Goal: Obtain resource: Download file/media

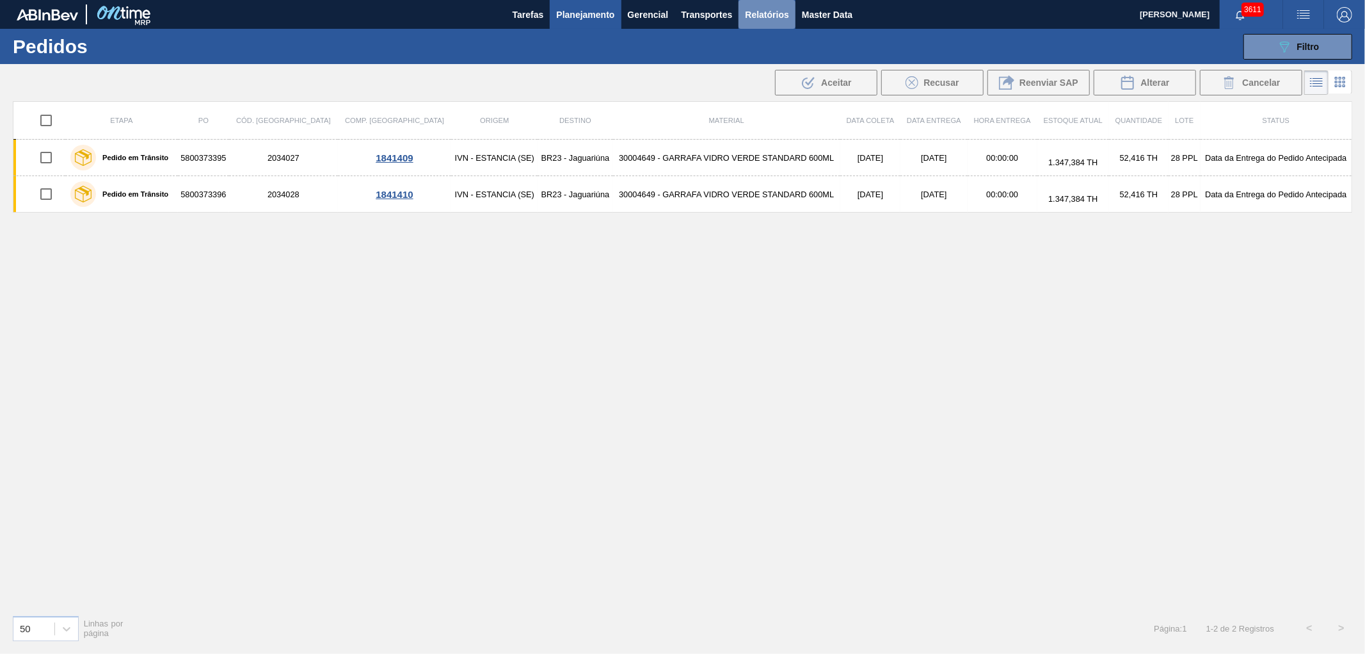
click at [768, 7] on span "Relatórios" at bounding box center [767, 14] width 44 height 15
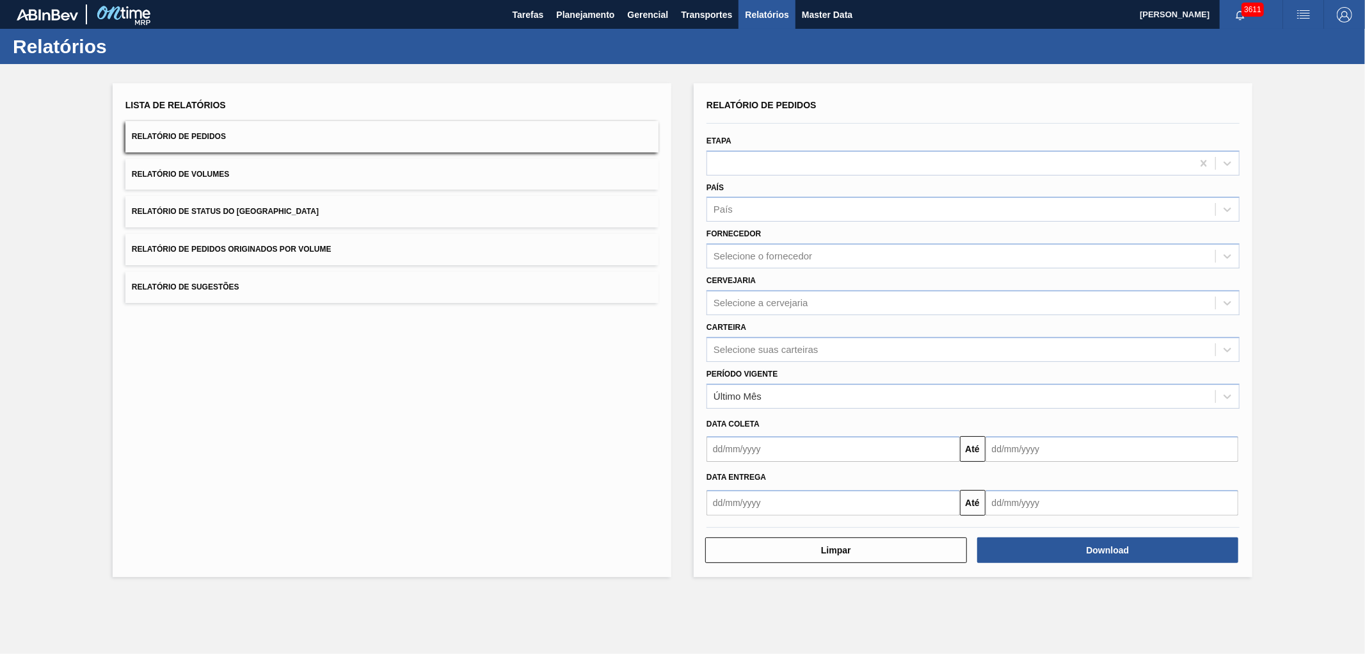
click at [238, 257] on button "Relatório de Pedidos Originados por Volume" at bounding box center [391, 249] width 533 height 31
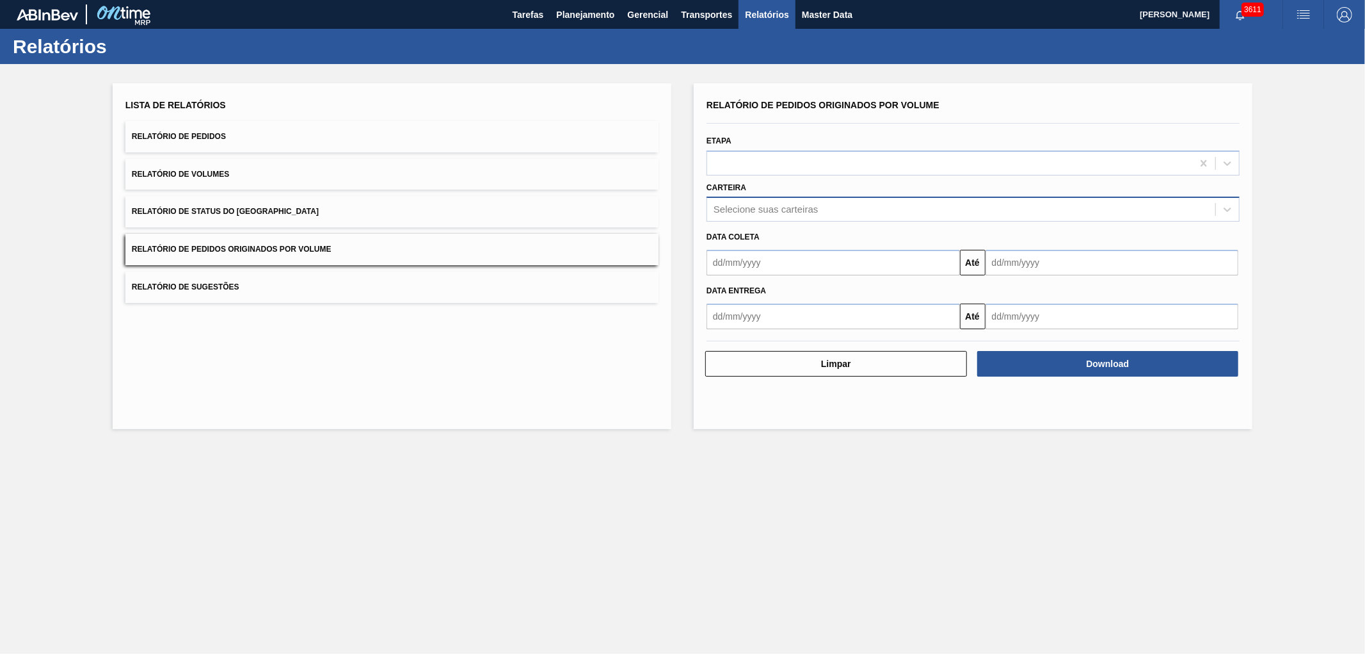
click at [779, 212] on div "Selecione suas carteiras" at bounding box center [766, 209] width 104 height 11
type input "vidro"
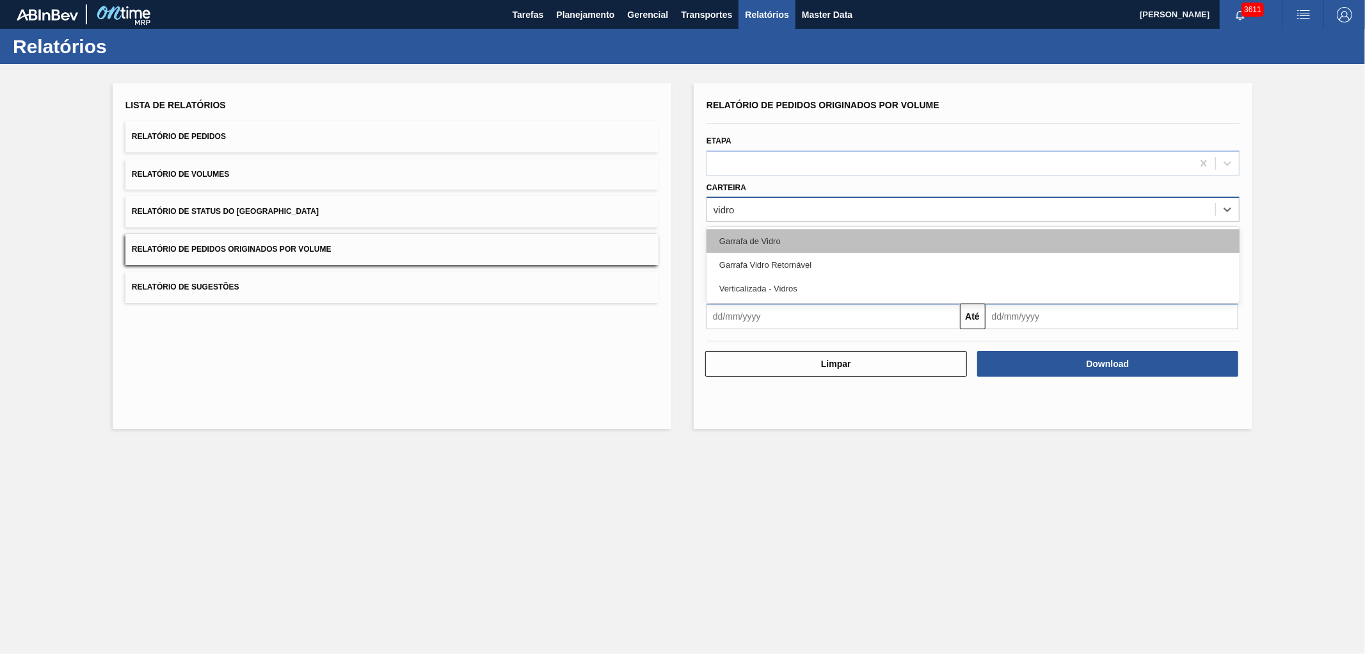
click at [725, 235] on div "Garrafa de Vidro" at bounding box center [973, 241] width 533 height 24
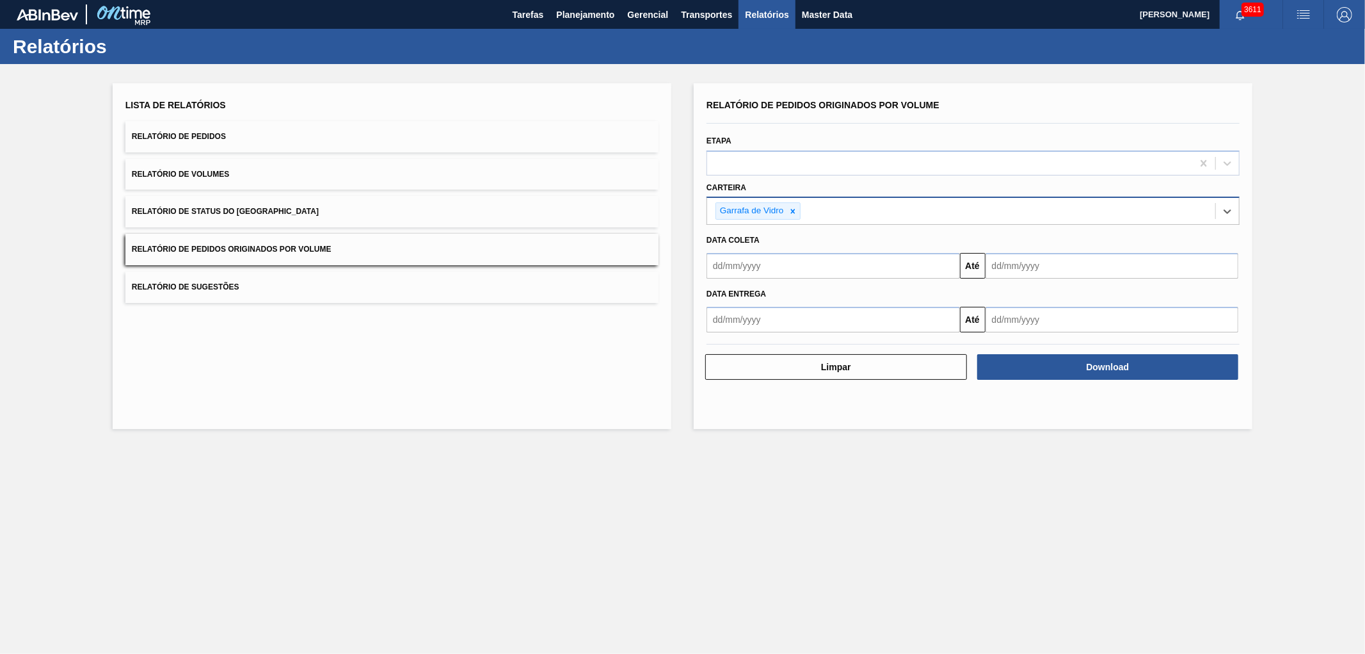
drag, startPoint x: 770, startPoint y: 258, endPoint x: 771, endPoint y: 269, distance: 11.5
click at [770, 258] on input "text" at bounding box center [833, 266] width 253 height 26
click at [720, 296] on button "Previous Month" at bounding box center [718, 296] width 9 height 9
click at [744, 334] on div "1" at bounding box center [742, 337] width 17 height 17
type input "[DATE]"
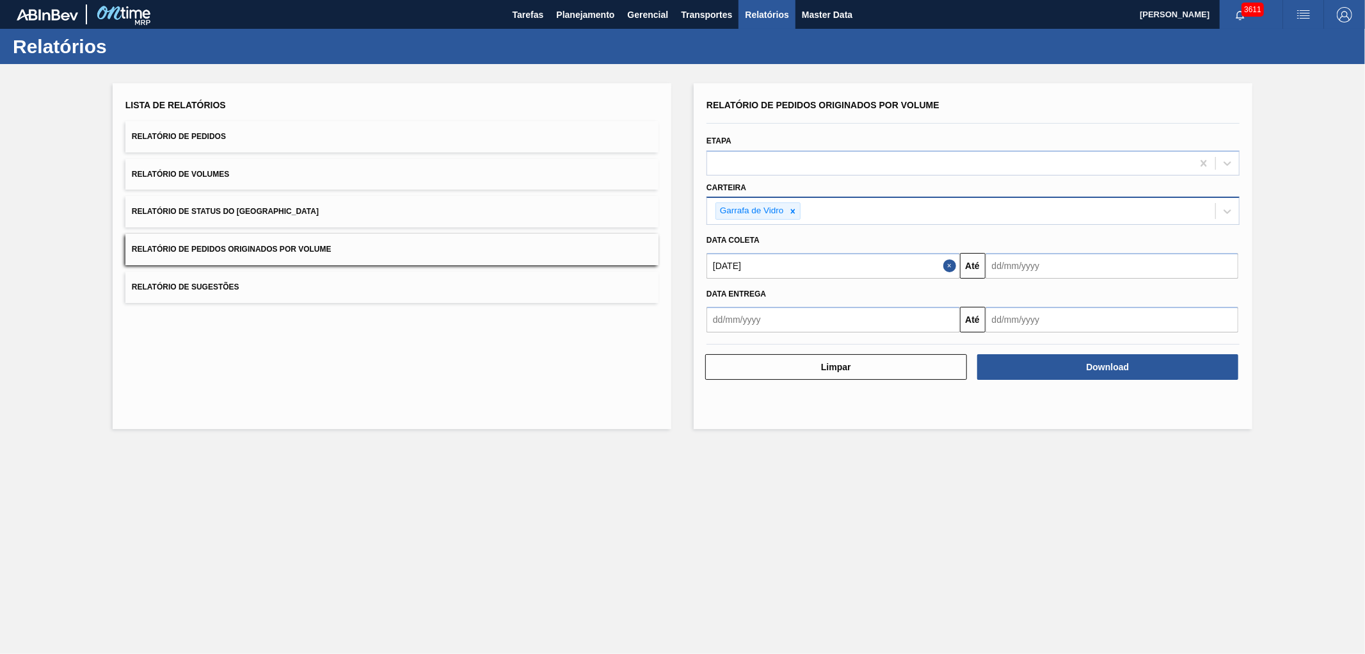
click at [1078, 265] on input "text" at bounding box center [1112, 266] width 253 height 26
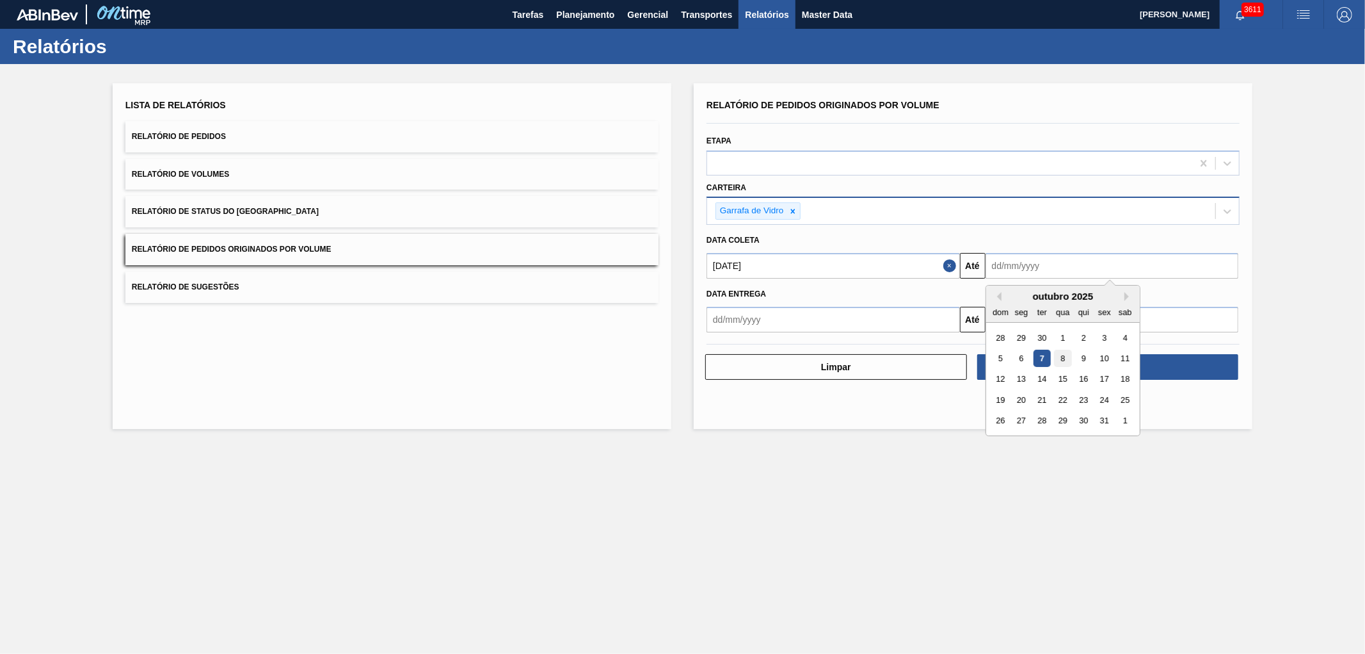
click at [1066, 358] on div "8" at bounding box center [1062, 358] width 17 height 17
type input "[DATE]"
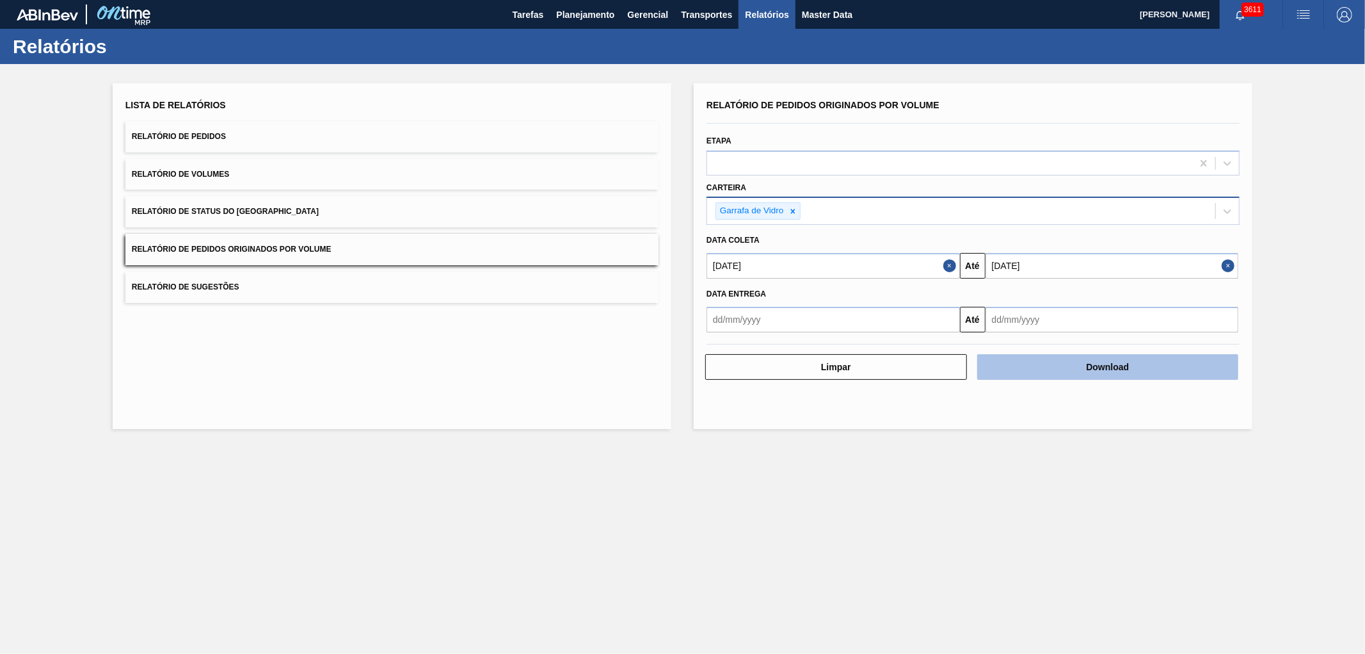
click at [1053, 365] on button "Download" at bounding box center [1108, 367] width 262 height 26
click at [699, 536] on main "Tarefas Planejamento Gerencial Transportes Relatórios Master Data [PERSON_NAME]…" at bounding box center [682, 327] width 1365 height 654
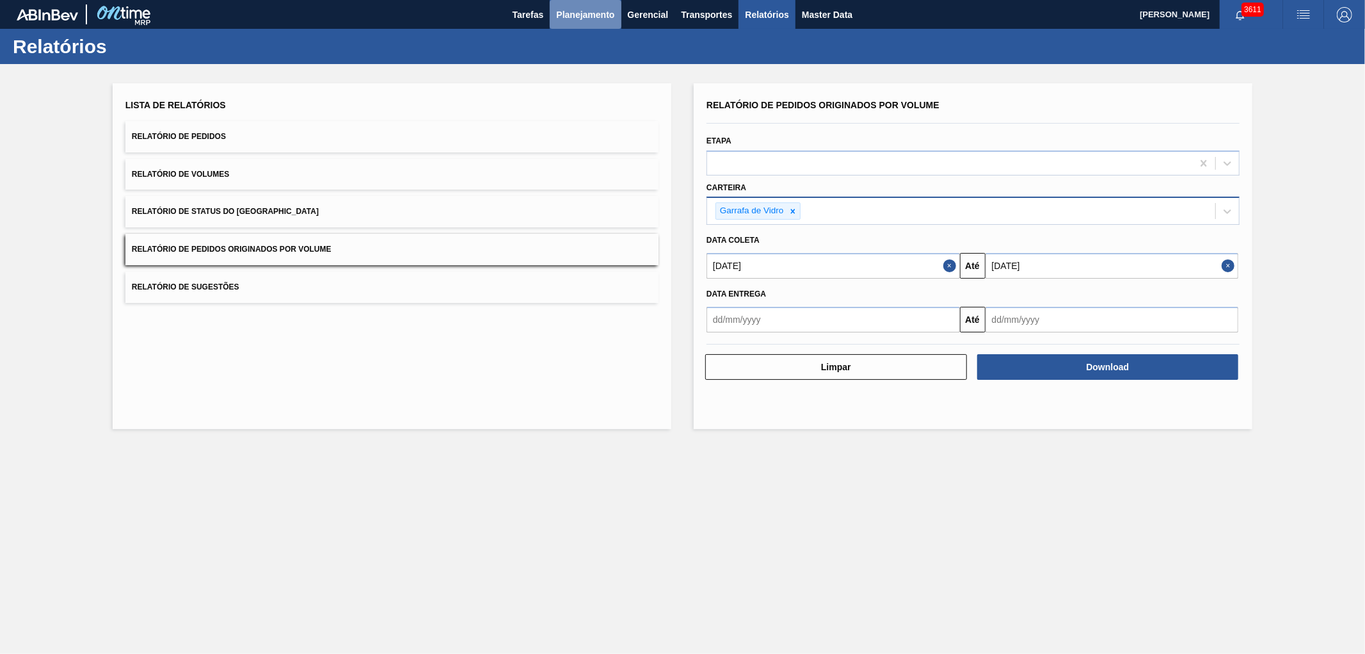
click at [590, 16] on span "Planejamento" at bounding box center [585, 14] width 58 height 15
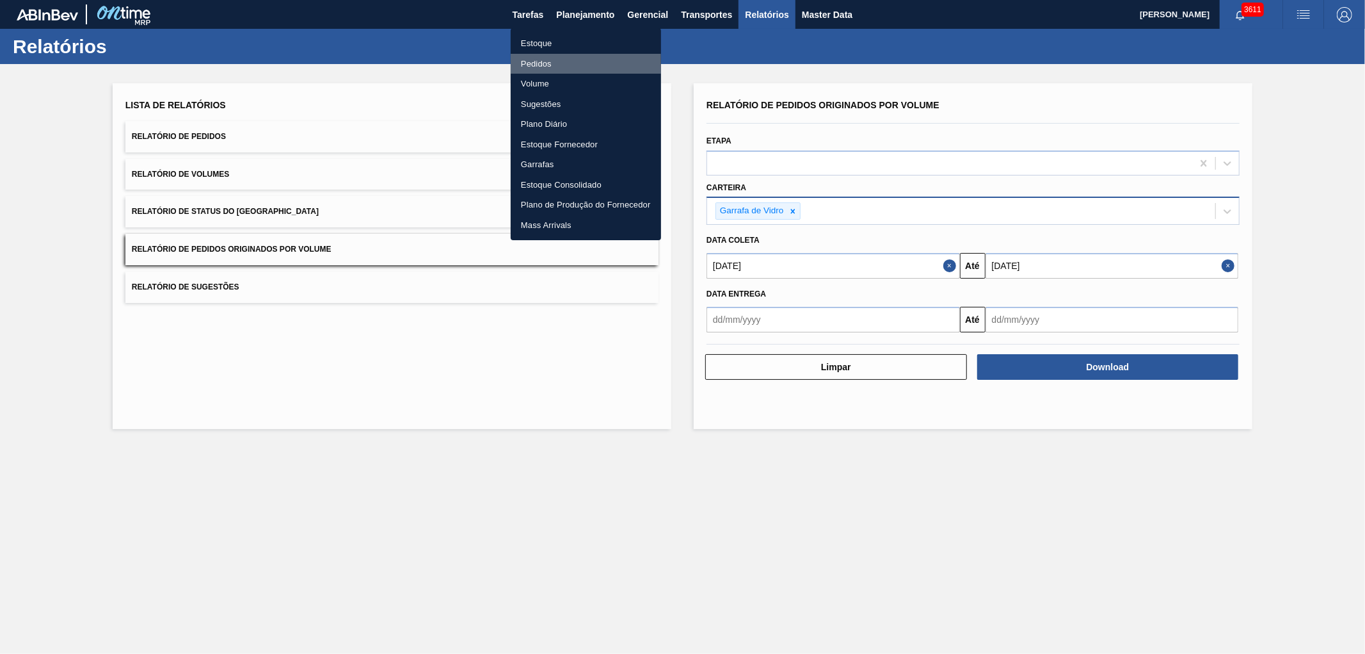
click at [531, 68] on li "Pedidos" at bounding box center [586, 64] width 150 height 20
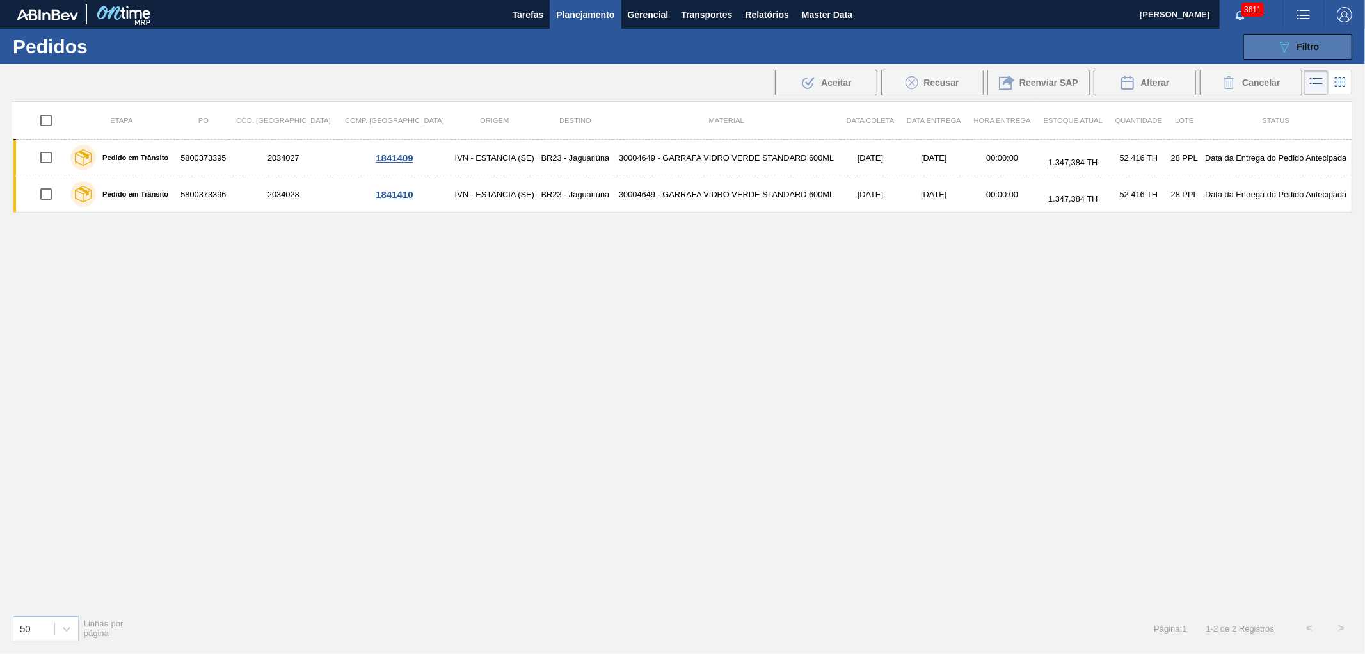
click at [1294, 45] on div "089F7B8B-B2A5-4AFE-B5C0-19BA573D28AC Filtro" at bounding box center [1298, 46] width 43 height 15
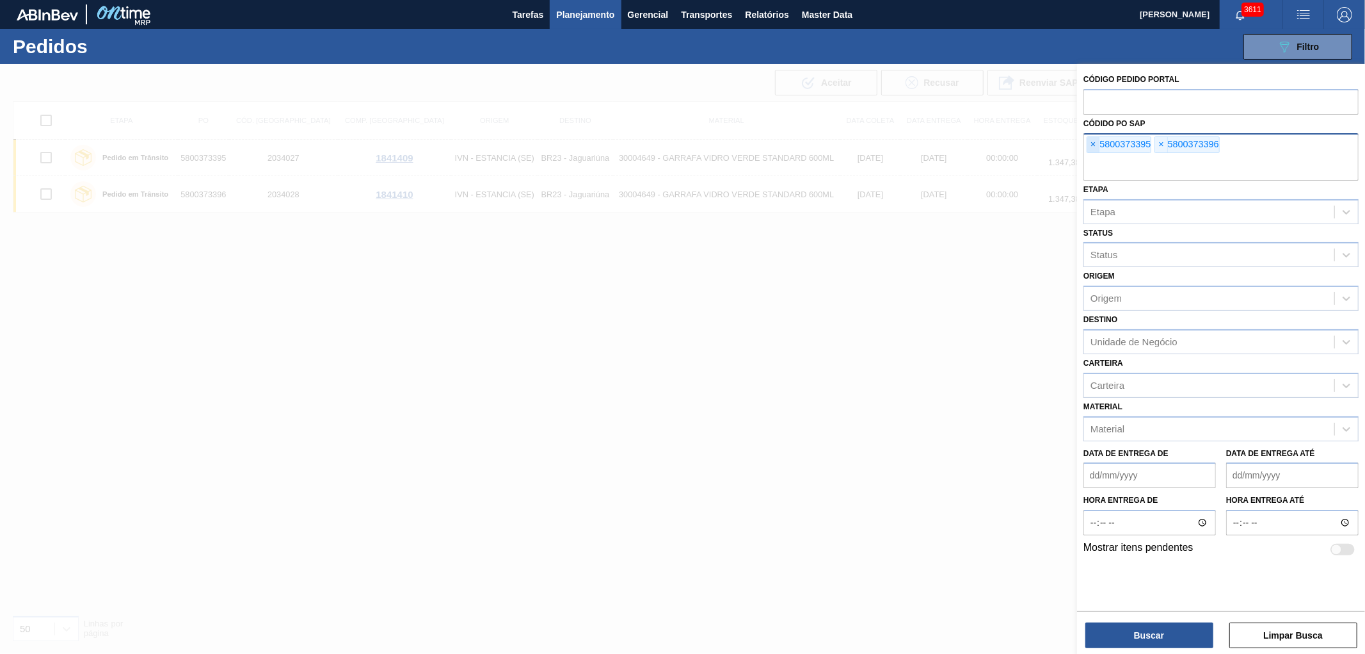
click at [1096, 148] on span "×" at bounding box center [1094, 144] width 12 height 15
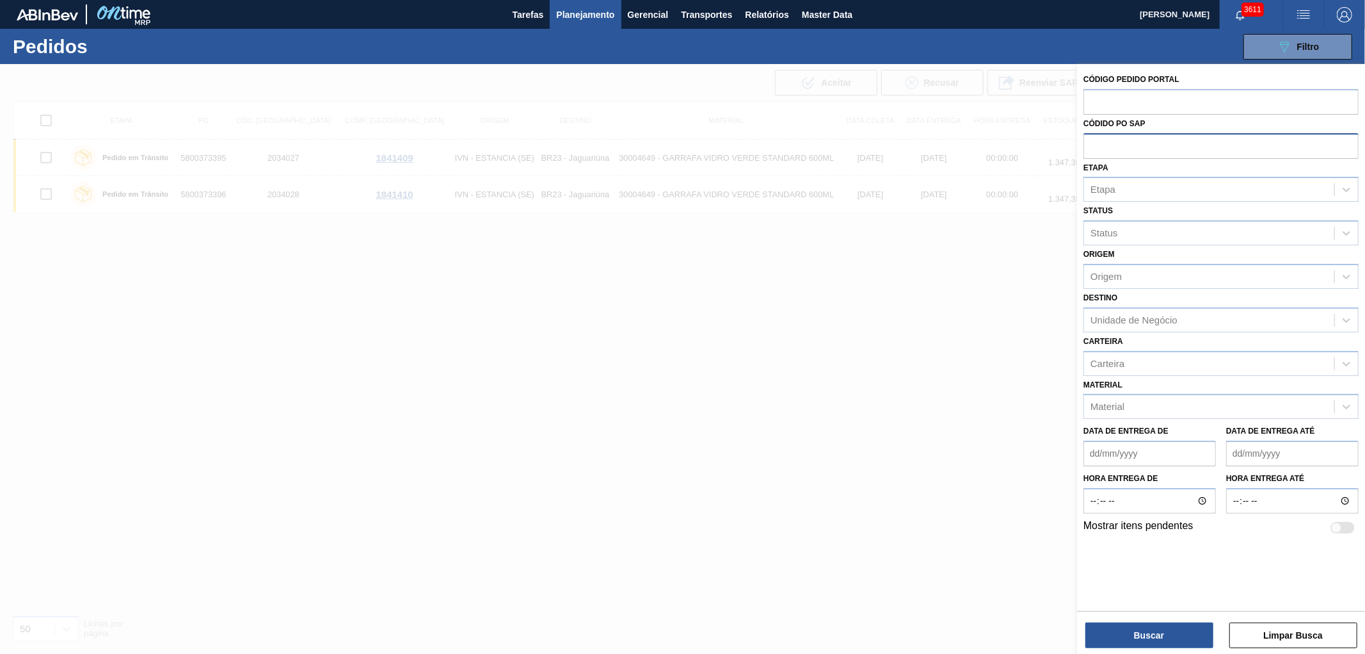
paste input "text"
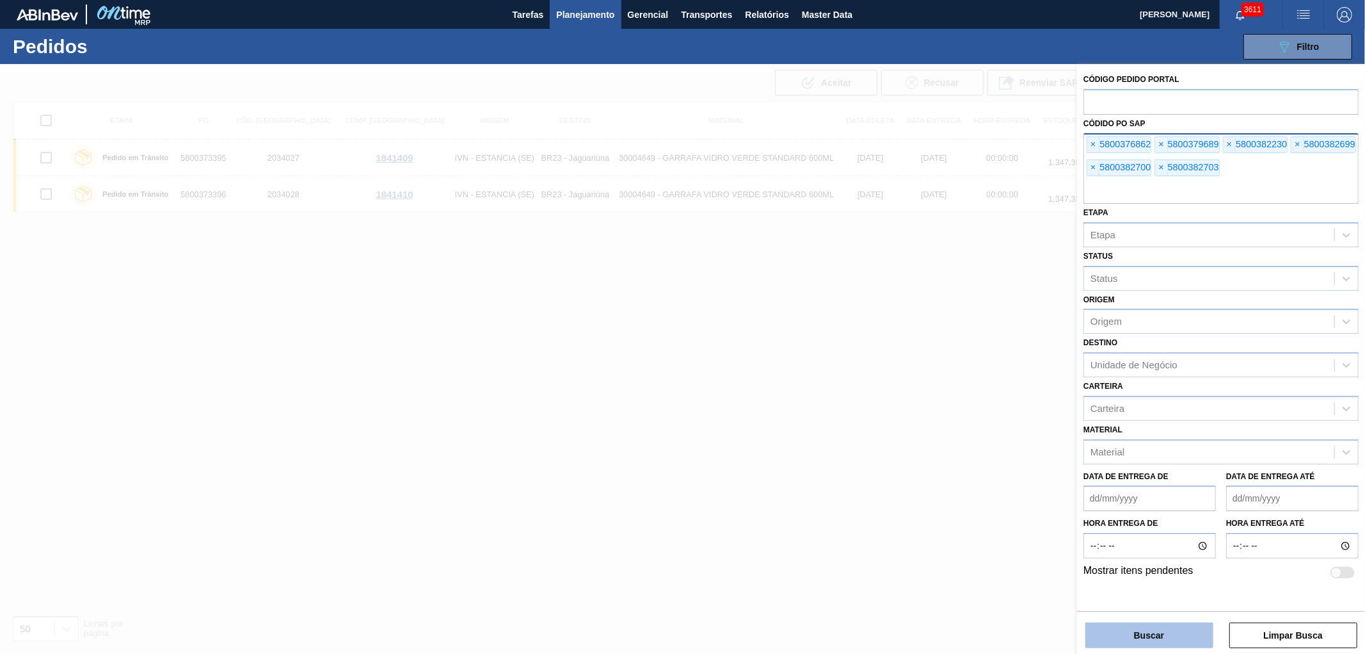
click at [1143, 634] on button "Buscar" at bounding box center [1150, 635] width 128 height 26
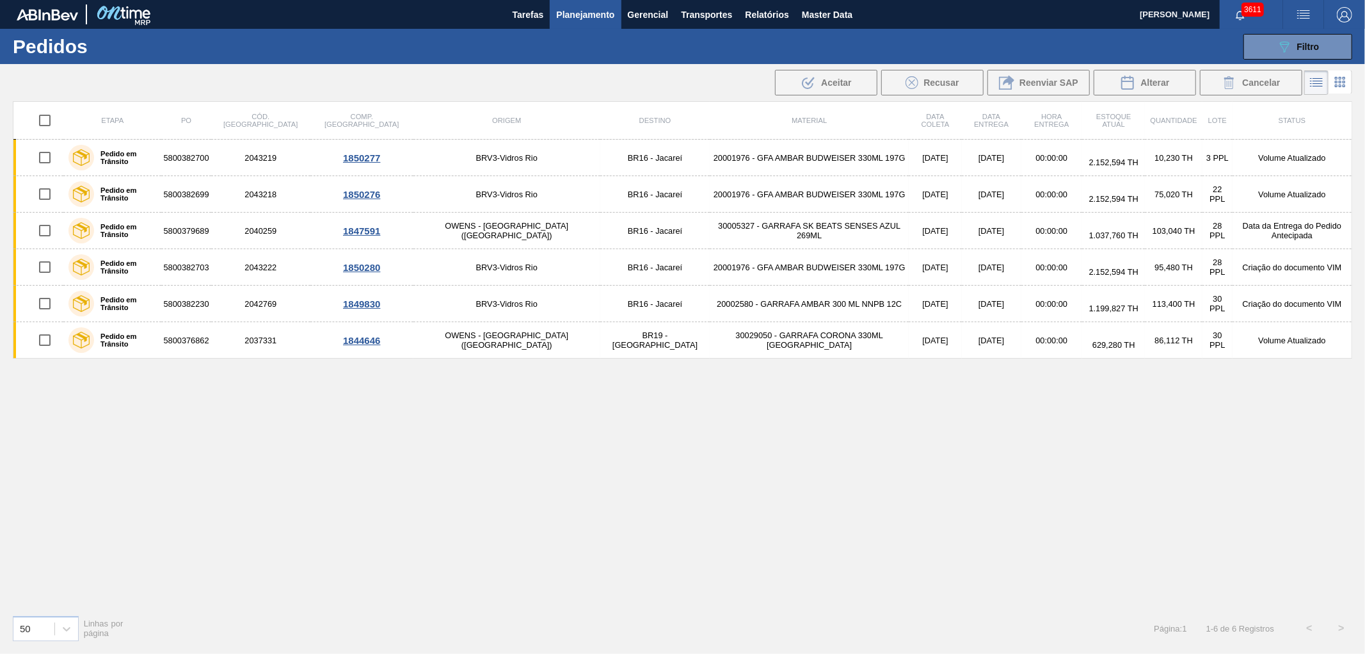
click at [677, 411] on div "Etapa PO Cód. Pedido Comp. Carga Origem Destino Material Data coleta Data Entre…" at bounding box center [683, 352] width 1340 height 503
